Goal: Task Accomplishment & Management: Manage account settings

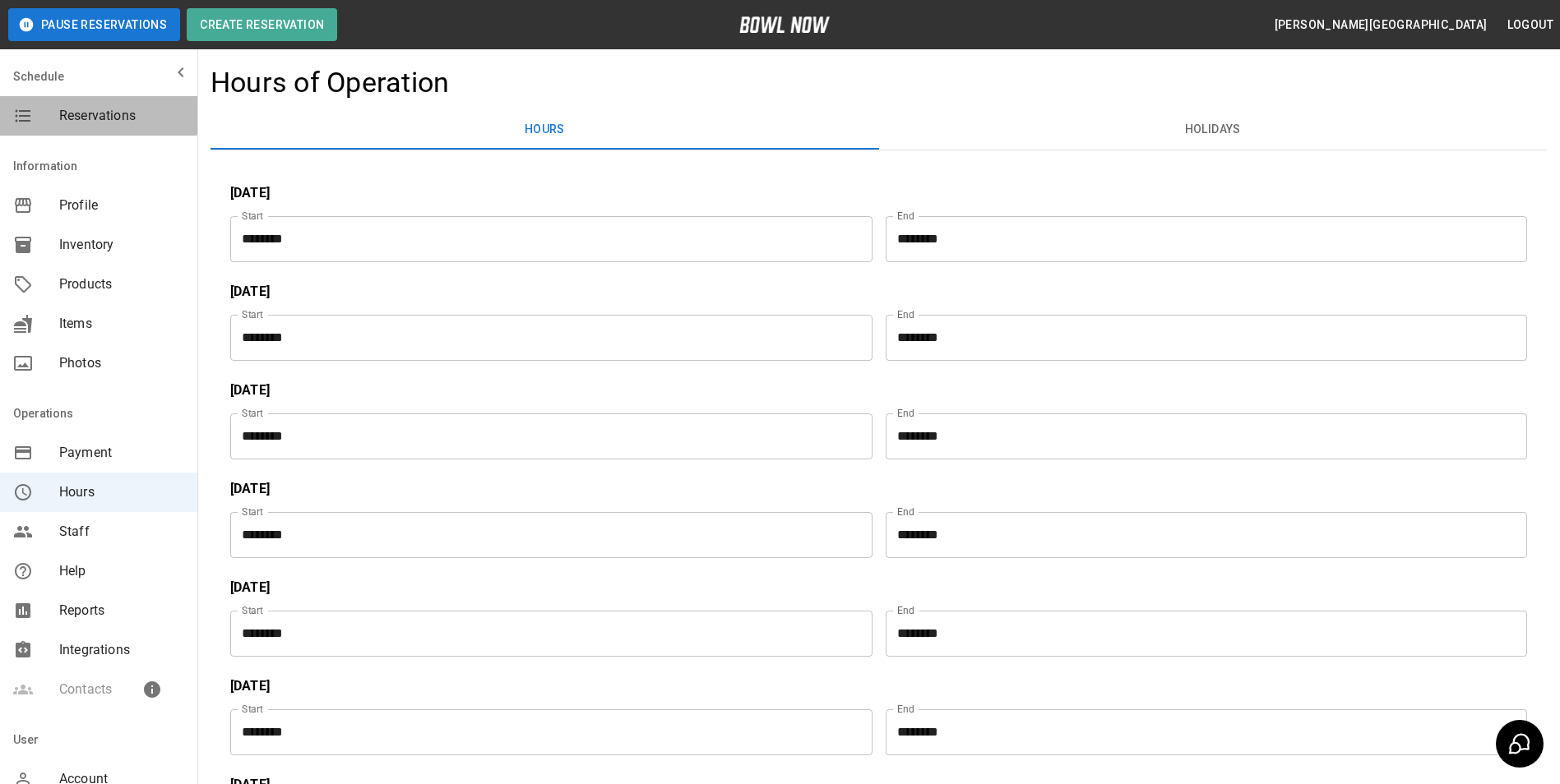
click at [98, 111] on span "Reservations" at bounding box center [122, 116] width 125 height 19
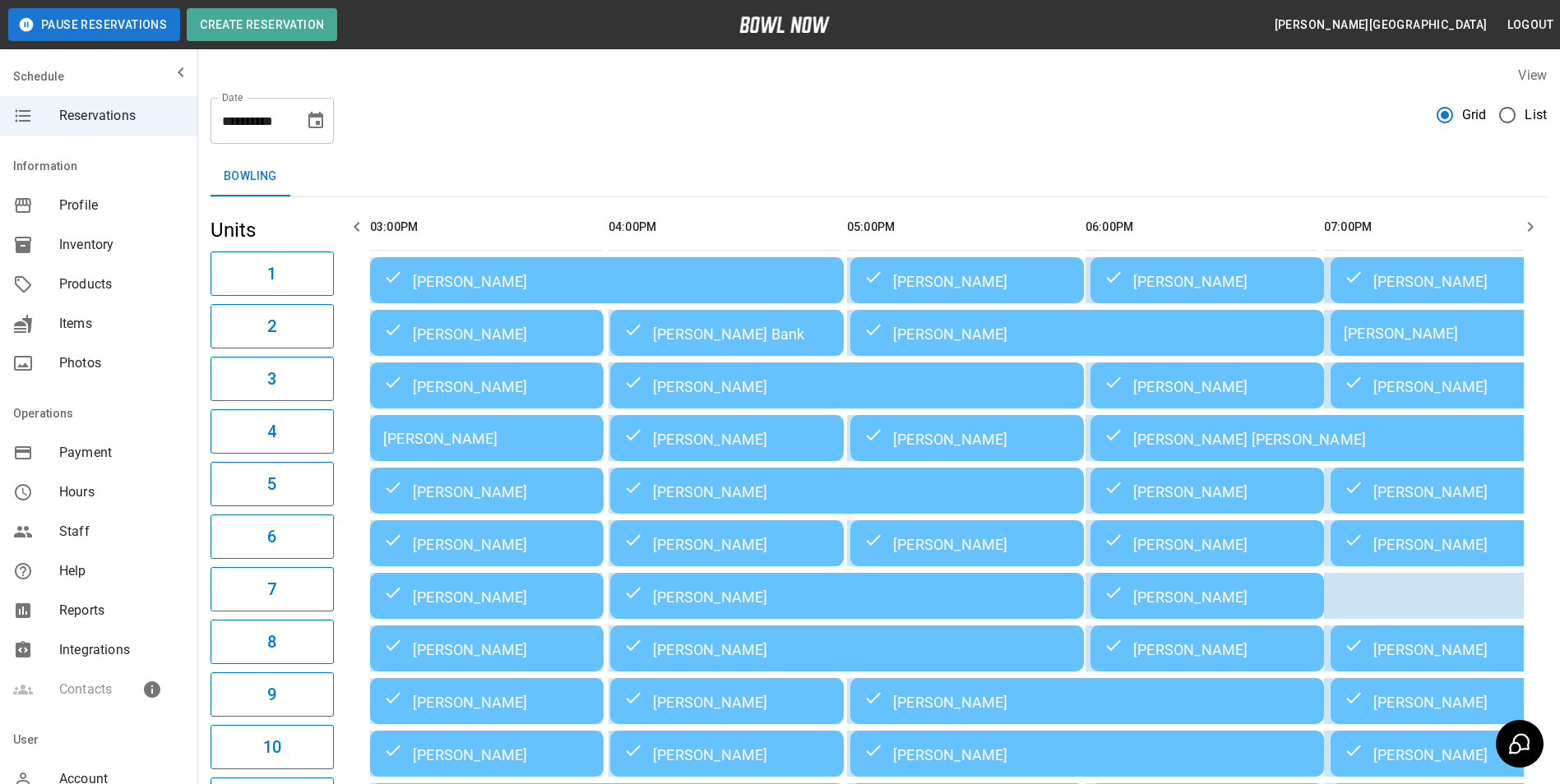
click at [314, 119] on icon "Choose date, selected date is Aug 21, 2025" at bounding box center [315, 120] width 19 height 19
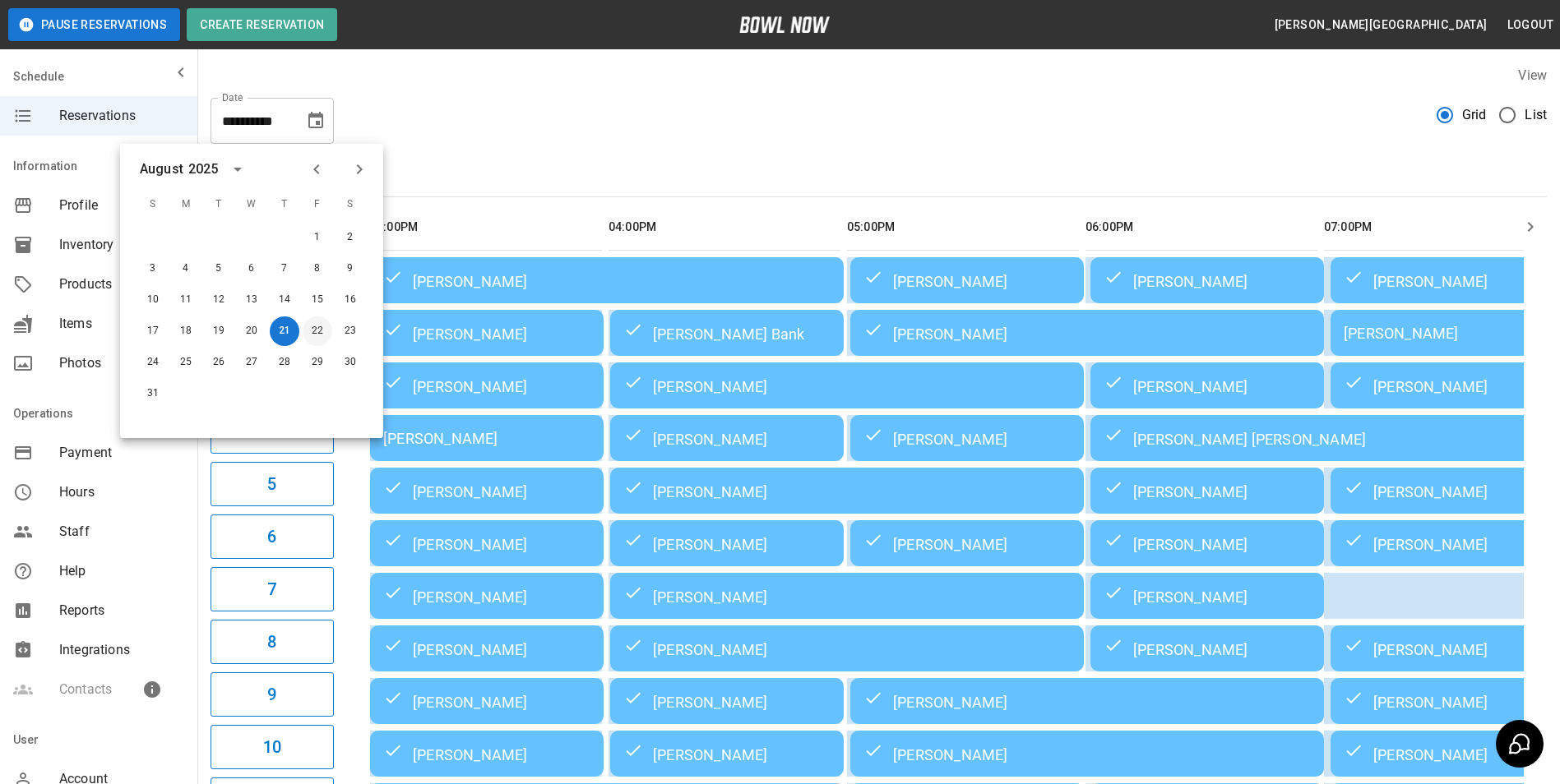
click at [313, 326] on button "22" at bounding box center [317, 331] width 30 height 30
type input "**********"
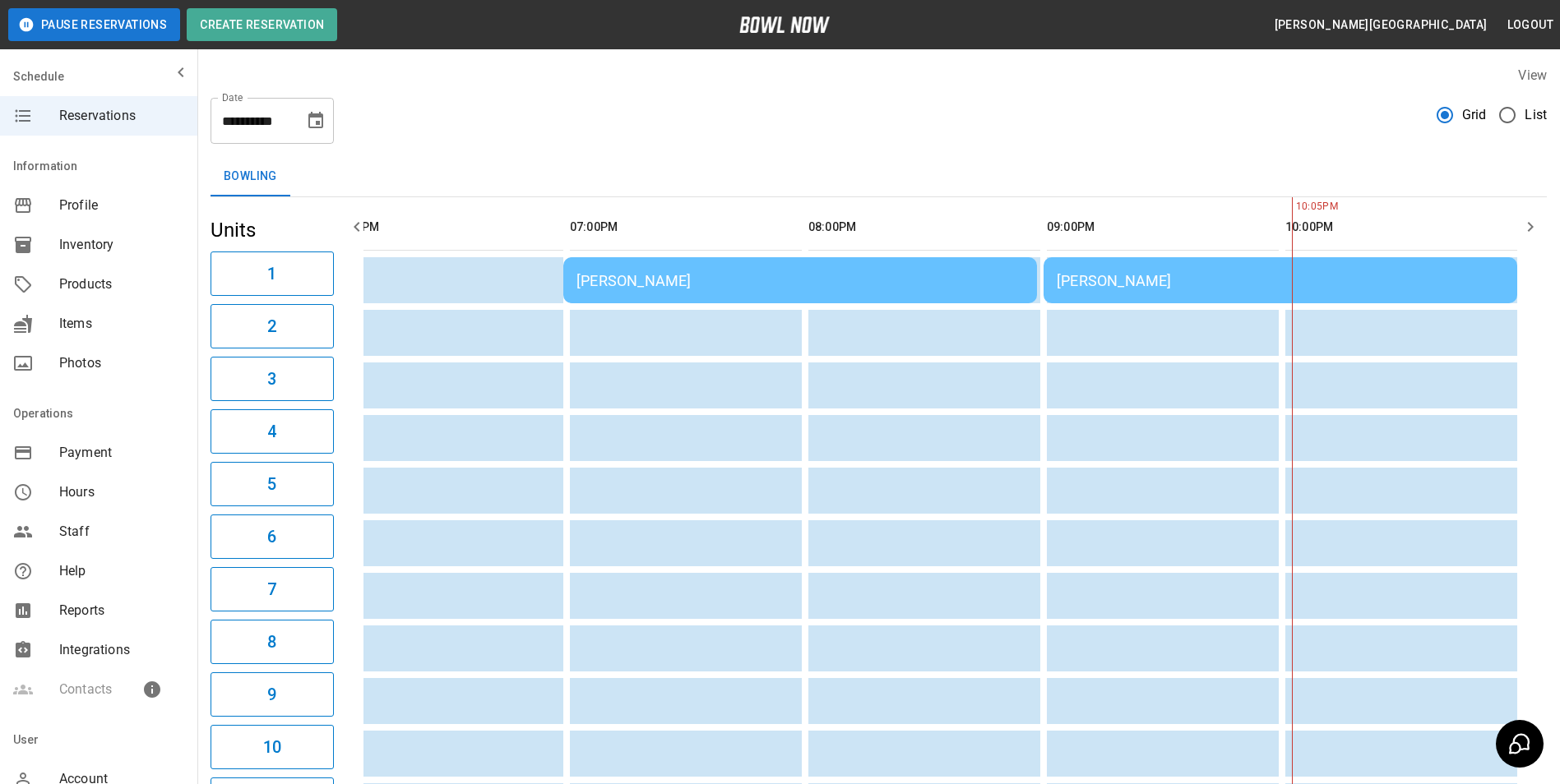
click at [1530, 226] on icon "button" at bounding box center [1530, 226] width 19 height 19
click at [79, 491] on span "Hours" at bounding box center [122, 492] width 125 height 19
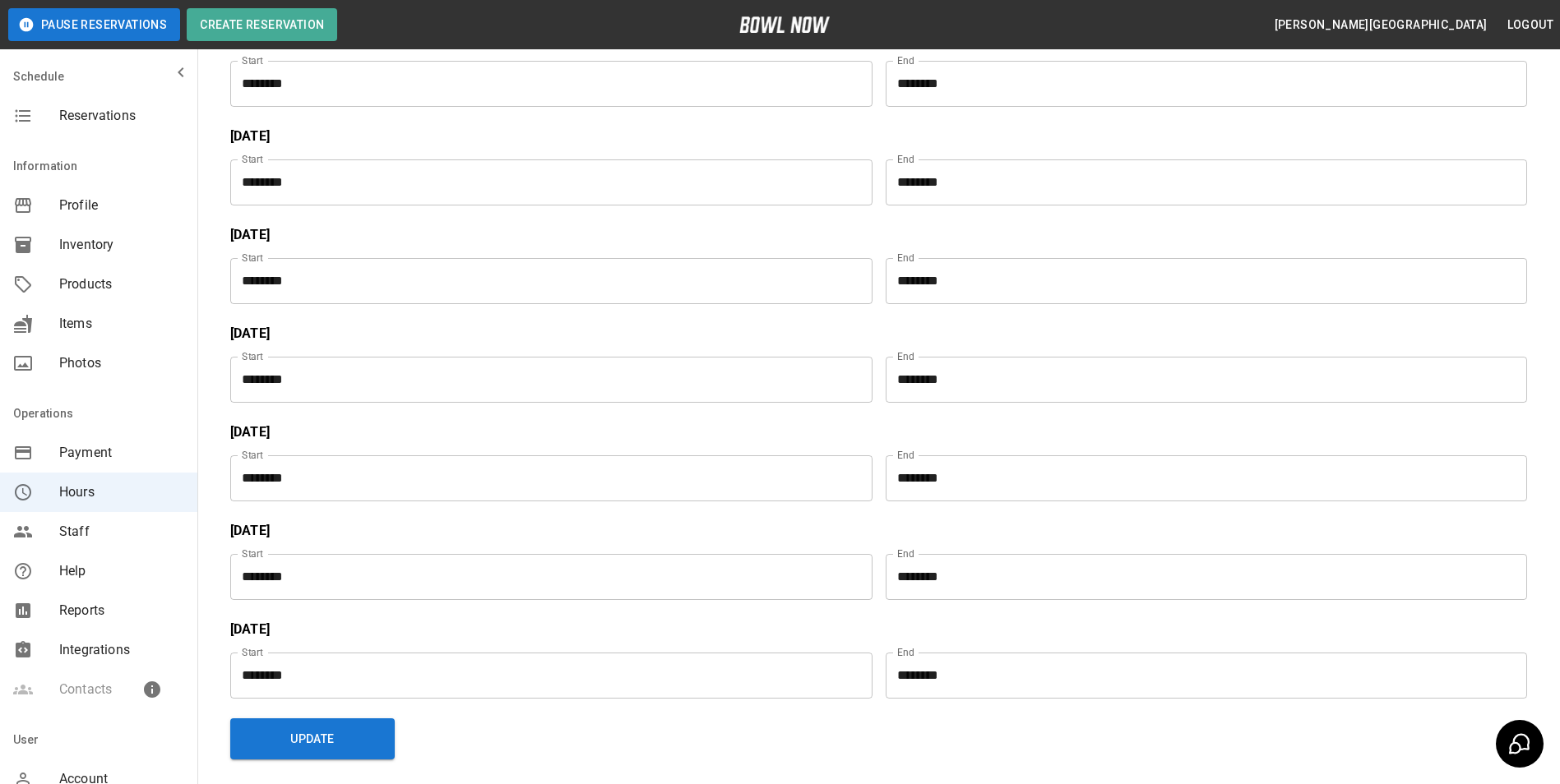
scroll to position [165, 0]
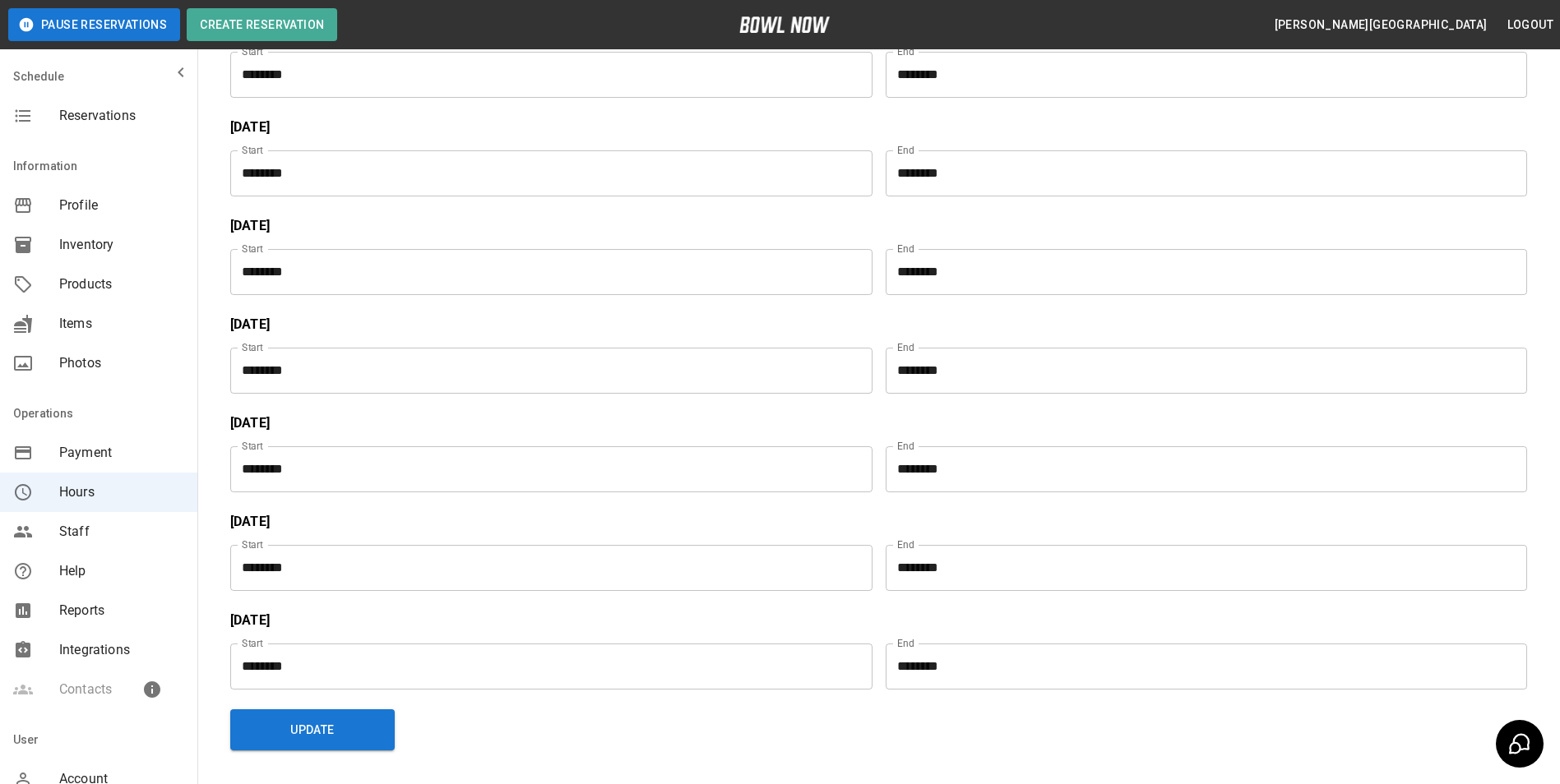
click at [85, 610] on span "Reports" at bounding box center [122, 610] width 125 height 19
